Goal: Check status

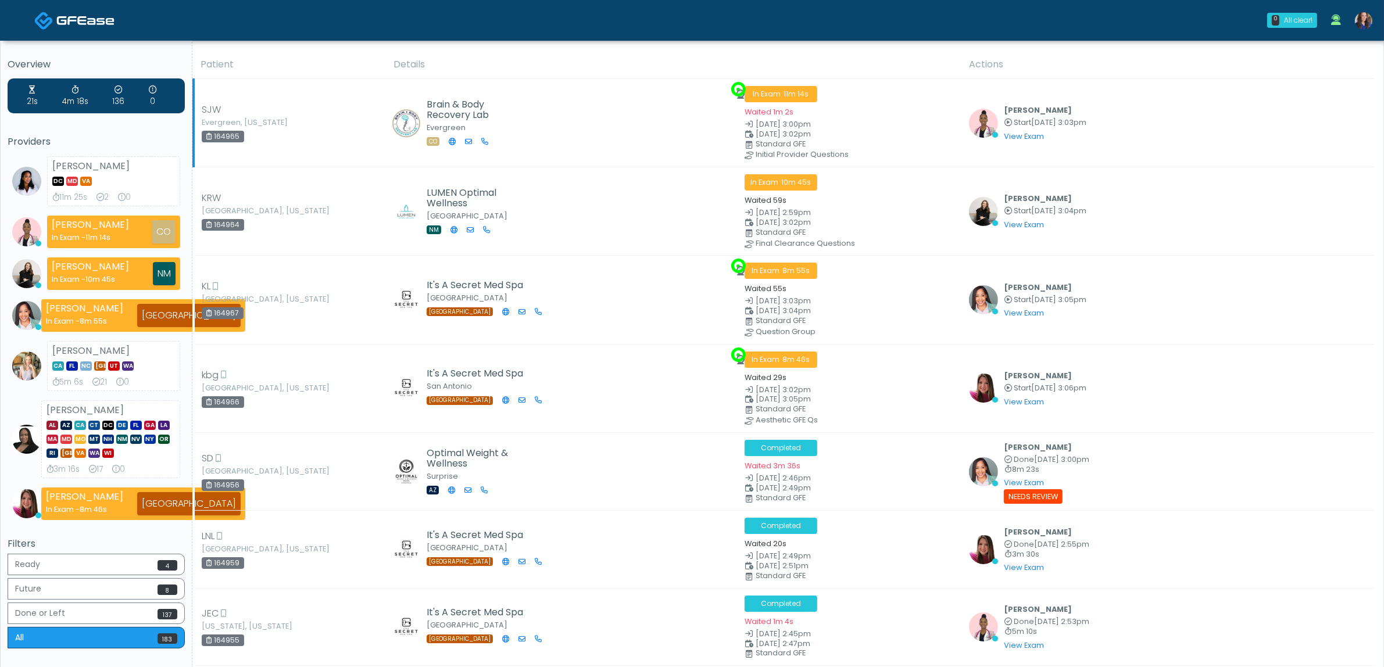
drag, startPoint x: 779, startPoint y: 58, endPoint x: 996, endPoint y: 103, distance: 221.4
click at [780, 58] on th "Details" at bounding box center [675, 65] width 576 height 28
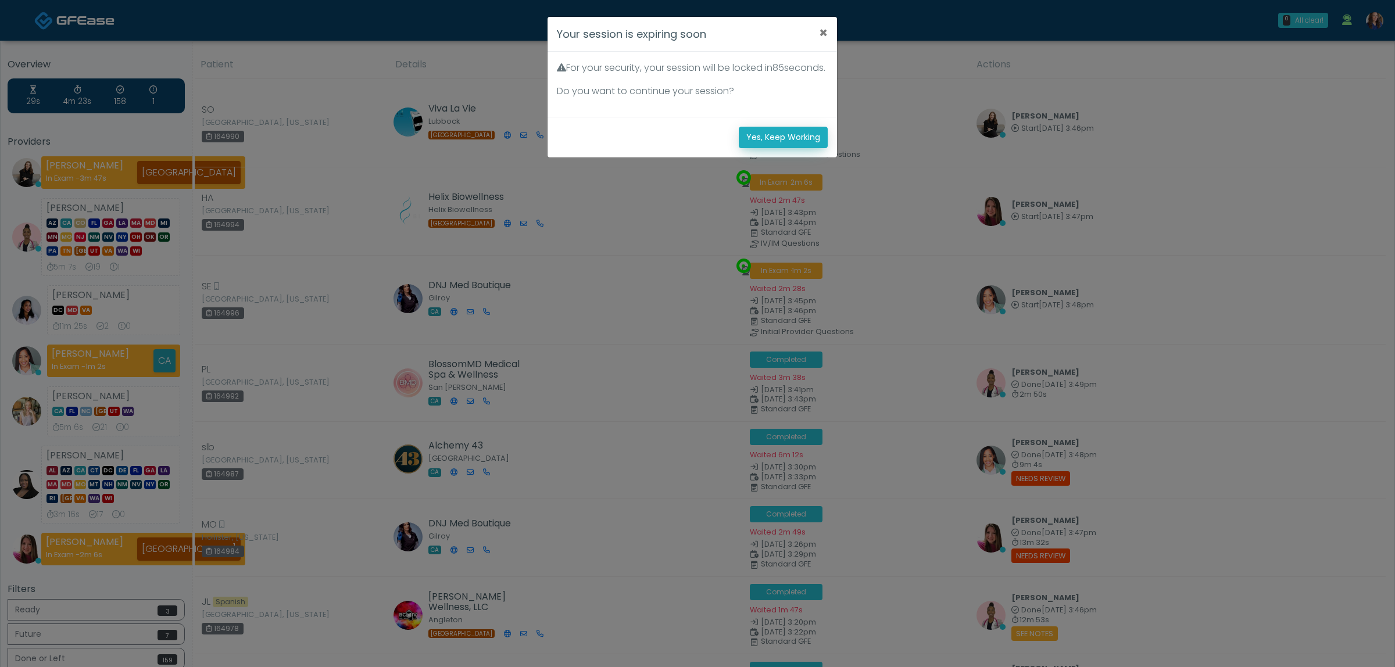
click at [817, 148] on button "Yes, Keep Working" at bounding box center [783, 138] width 89 height 22
